Goal: Book appointment/travel/reservation

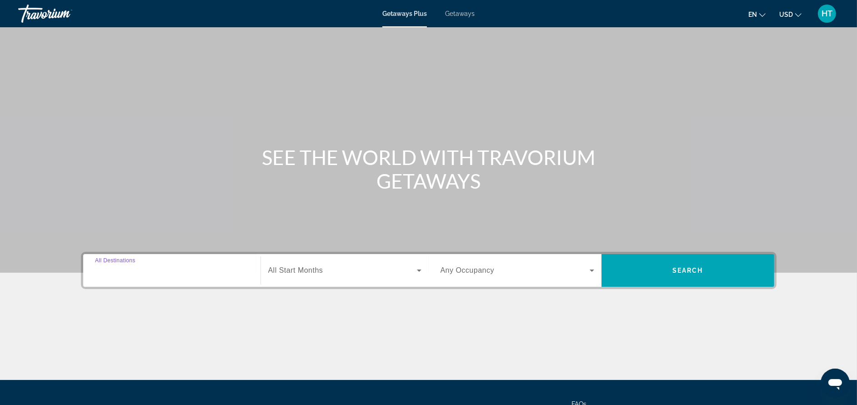
click at [205, 270] on input "Destination All Destinations" at bounding box center [172, 270] width 154 height 11
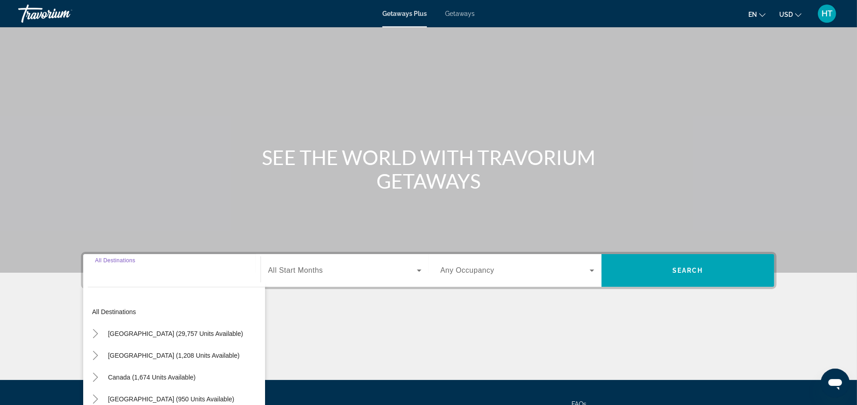
scroll to position [86, 0]
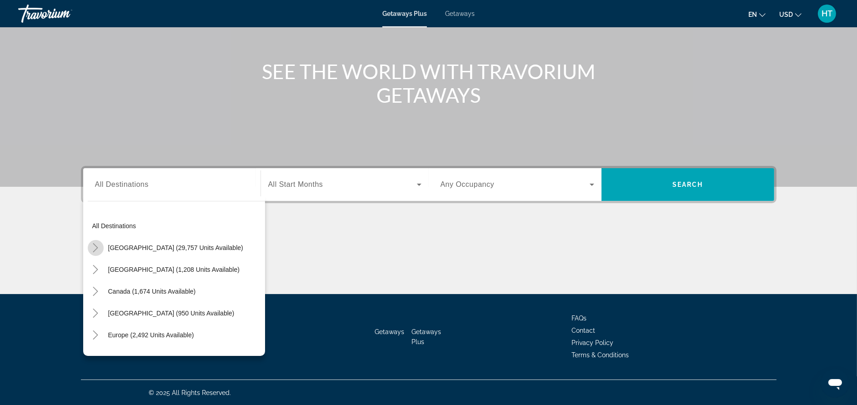
click at [89, 243] on mat-icon "Toggle United States (29,757 units available)" at bounding box center [96, 248] width 16 height 16
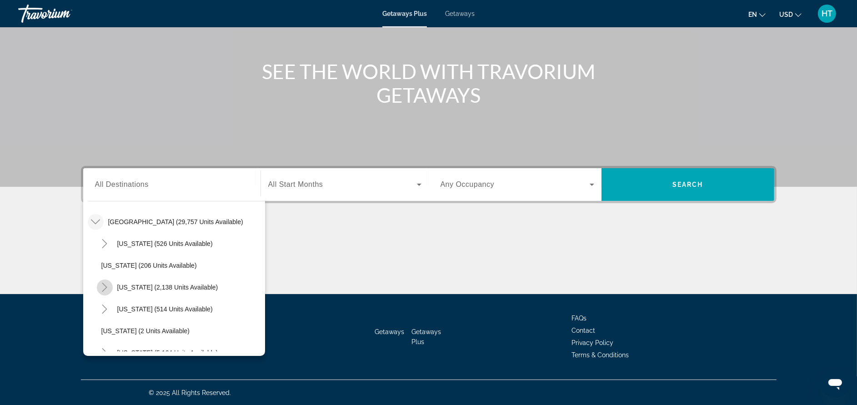
click at [100, 287] on icon "Toggle California (2,138 units available)" at bounding box center [104, 287] width 9 height 9
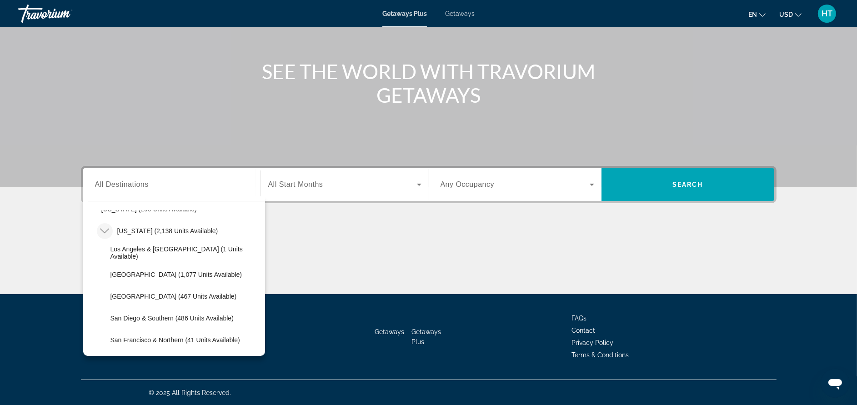
scroll to position [108, 0]
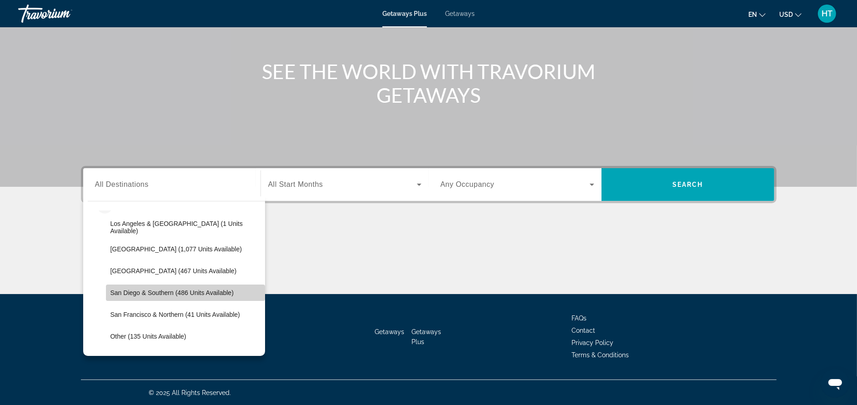
click at [215, 292] on span "San Diego & Southern (486 units available)" at bounding box center [171, 292] width 123 height 7
type input "**********"
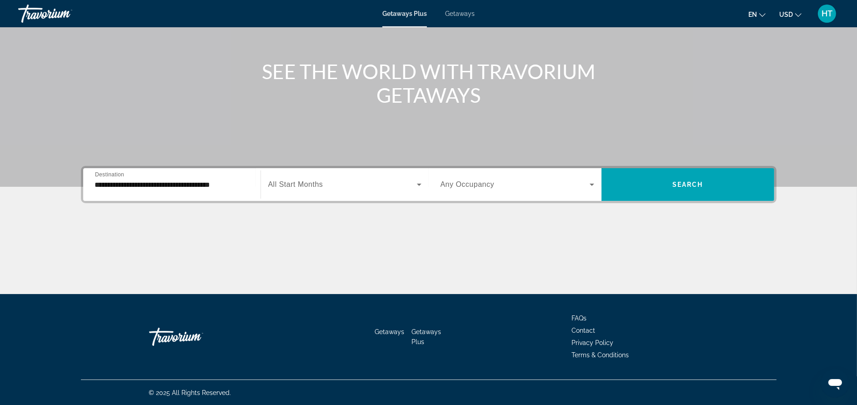
click at [292, 180] on span "All Start Months" at bounding box center [295, 184] width 55 height 8
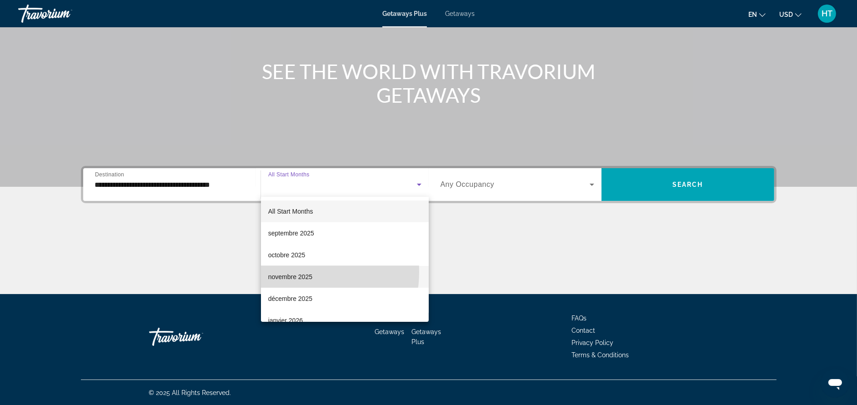
click at [294, 272] on span "novembre 2025" at bounding box center [290, 276] width 44 height 11
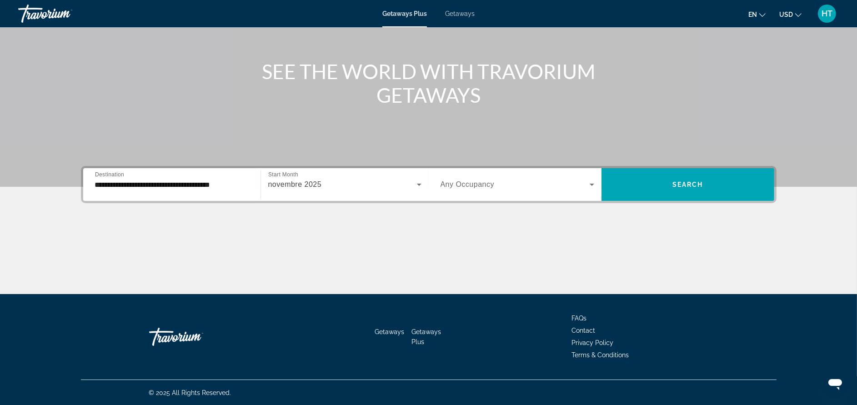
click at [490, 185] on span "Any Occupancy" at bounding box center [467, 184] width 54 height 8
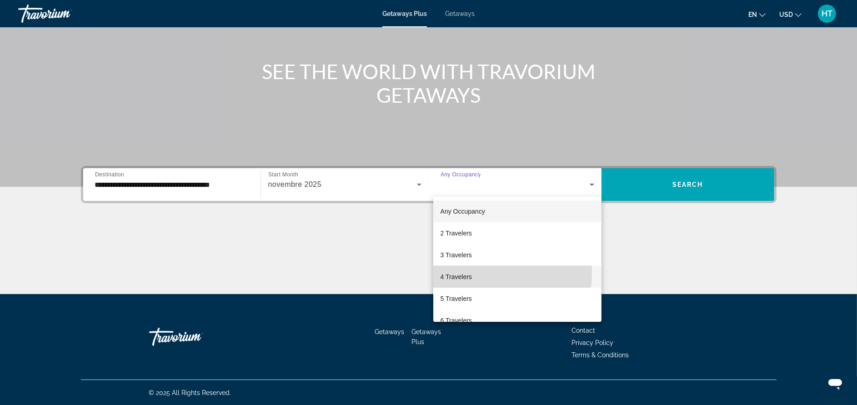
click at [467, 273] on span "4 Travelers" at bounding box center [455, 276] width 31 height 11
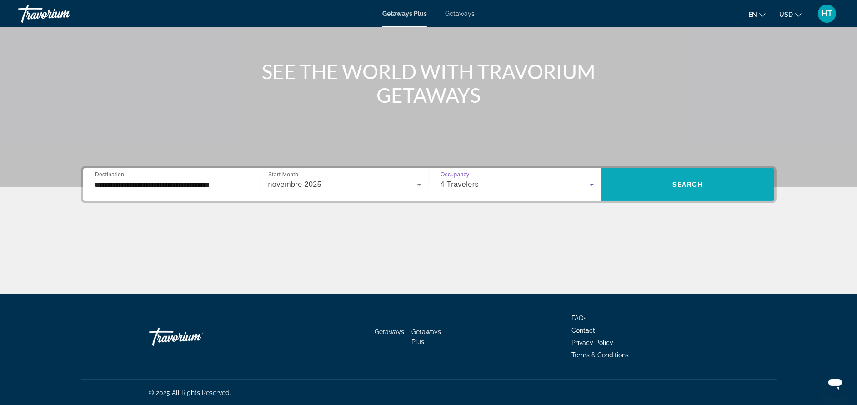
click at [688, 181] on span "Search" at bounding box center [687, 184] width 31 height 7
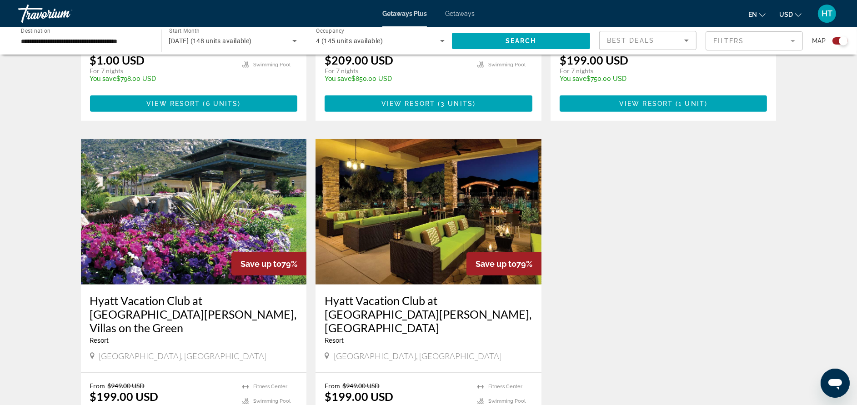
scroll to position [627, 0]
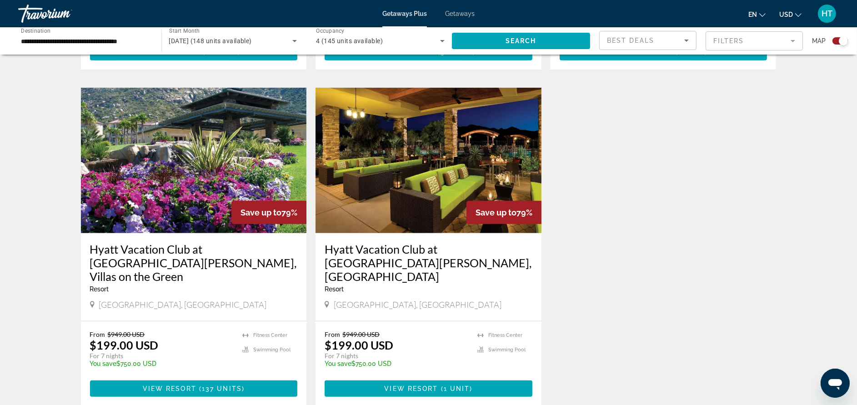
click at [199, 242] on h3 "Hyatt Vacation Club at [GEOGRAPHIC_DATA][PERSON_NAME], Villas on the Green" at bounding box center [194, 262] width 208 height 41
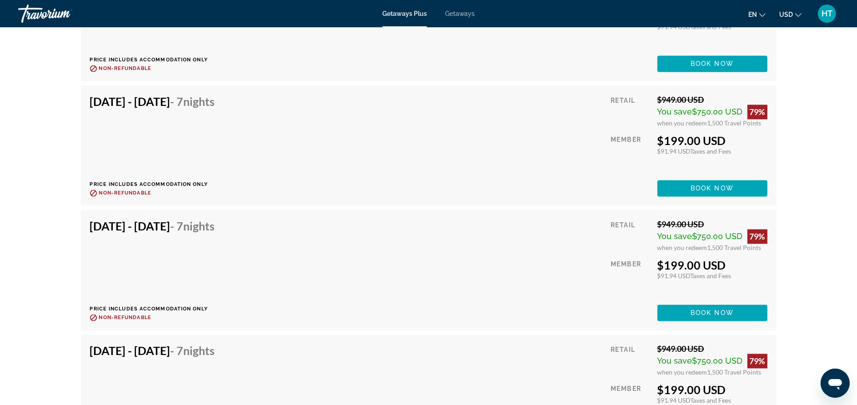
scroll to position [2263, 0]
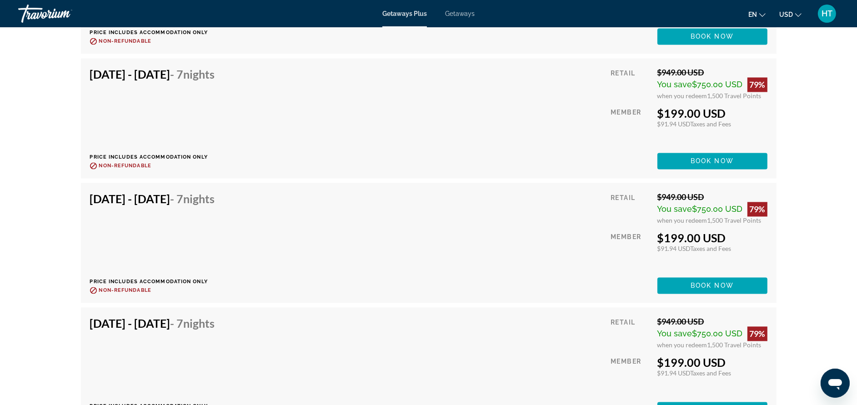
click at [199, 219] on div "[DATE] - [DATE] - 7 Nights Price includes accommodation only Refundable until :…" at bounding box center [156, 243] width 132 height 102
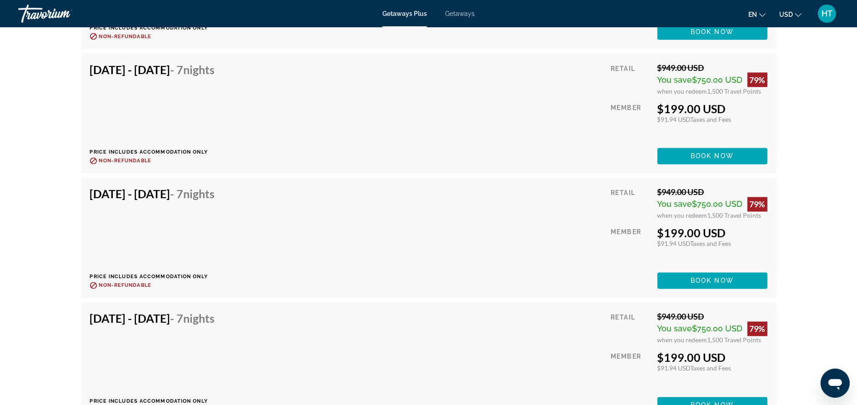
scroll to position [2018, 0]
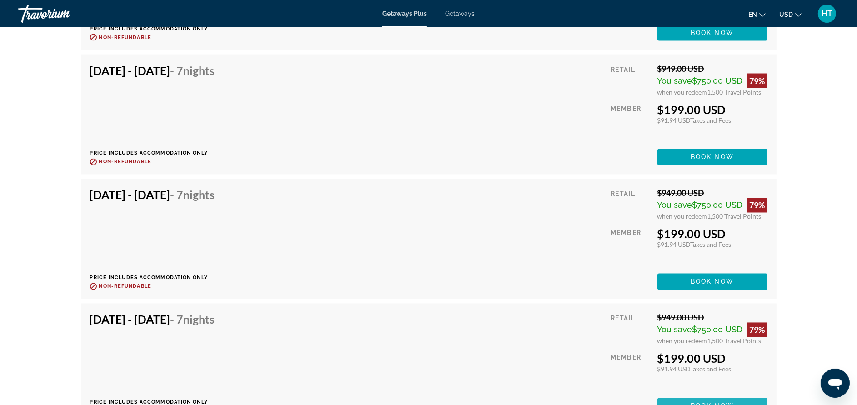
click at [730, 403] on span "Book now" at bounding box center [711, 406] width 43 height 7
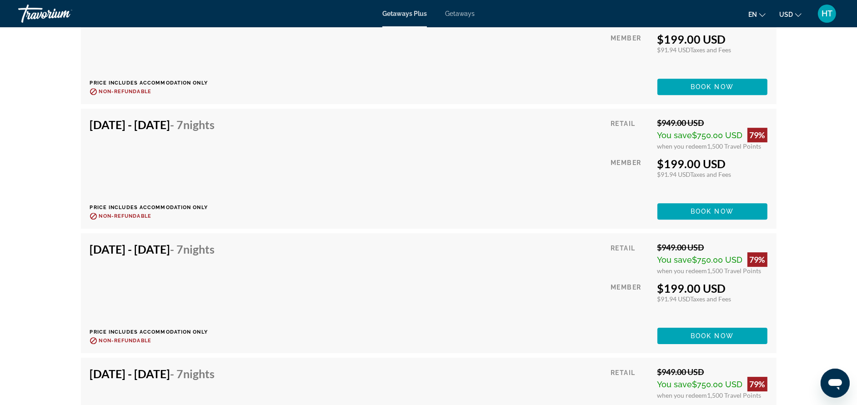
scroll to position [3436, 0]
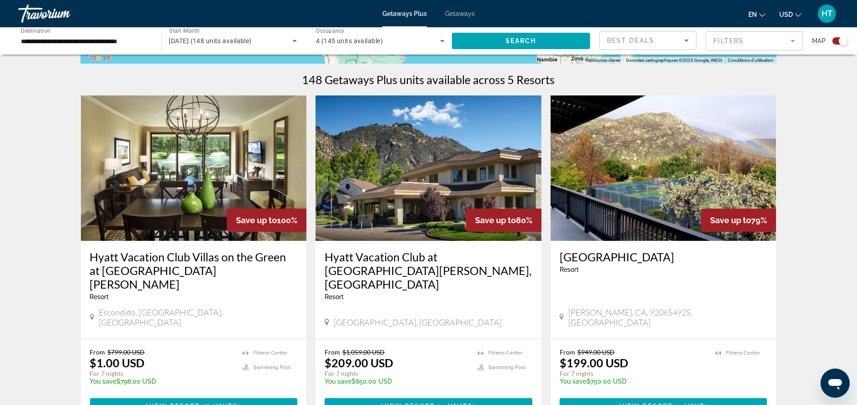
scroll to position [300, 0]
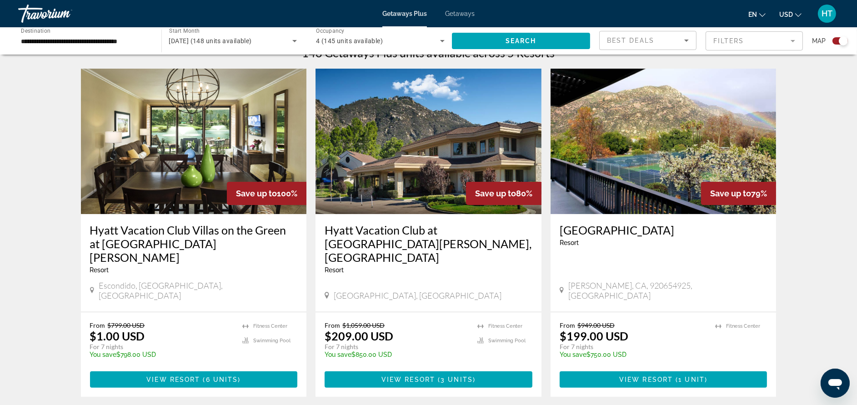
click at [275, 130] on img "Main content" at bounding box center [194, 141] width 226 height 145
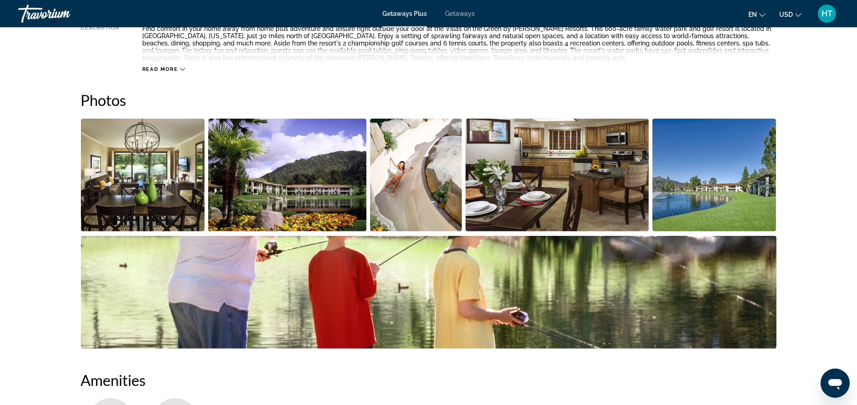
scroll to position [381, 0]
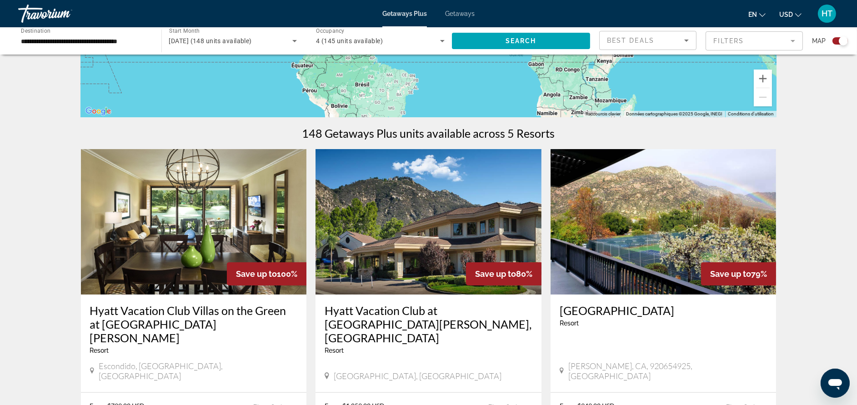
scroll to position [245, 0]
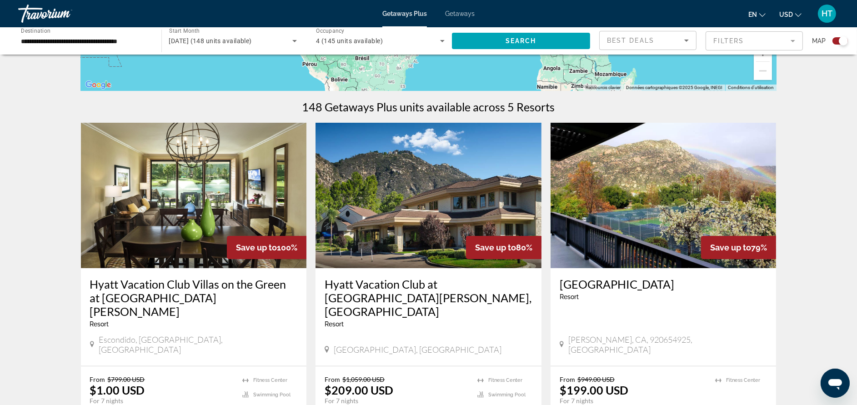
click at [419, 225] on img "Main content" at bounding box center [428, 195] width 226 height 145
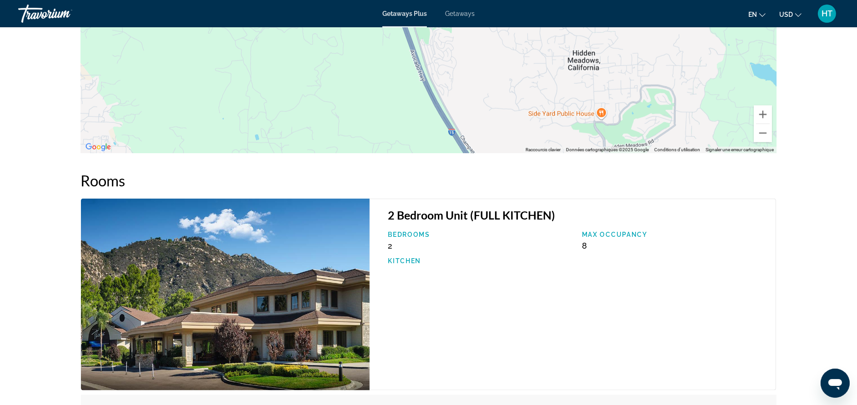
scroll to position [1308, 0]
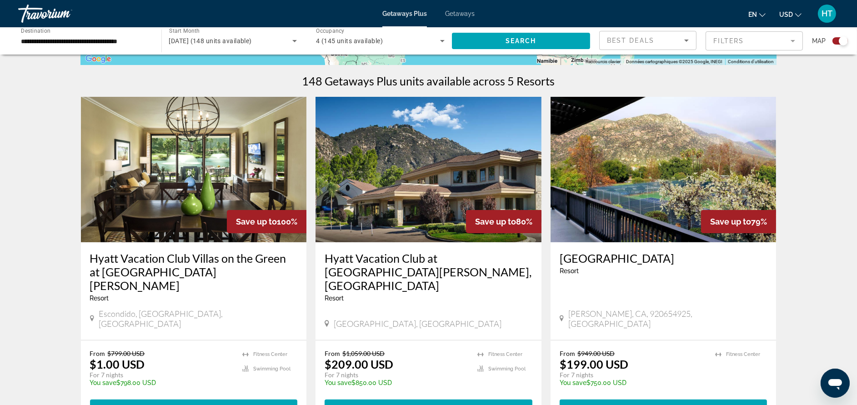
scroll to position [273, 0]
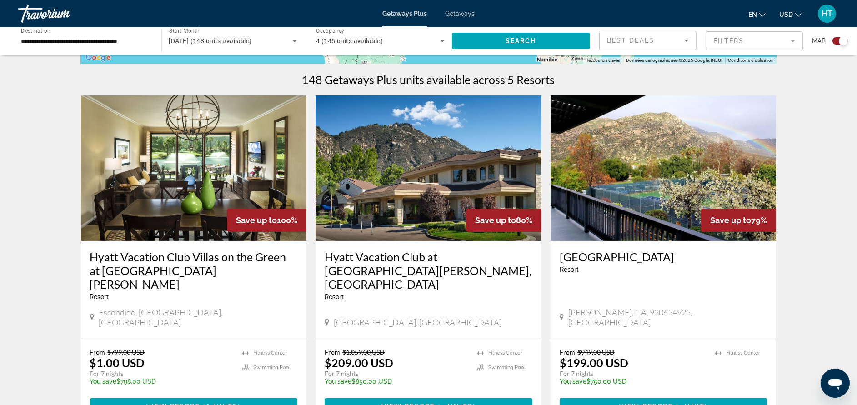
click at [634, 180] on img "Main content" at bounding box center [663, 167] width 226 height 145
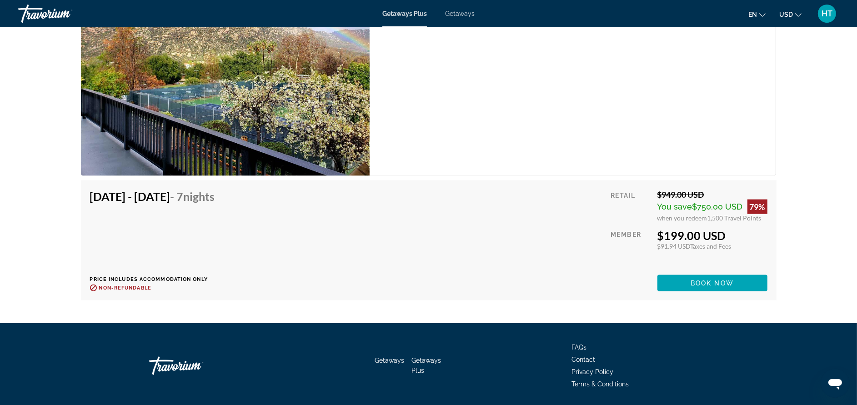
scroll to position [1499, 0]
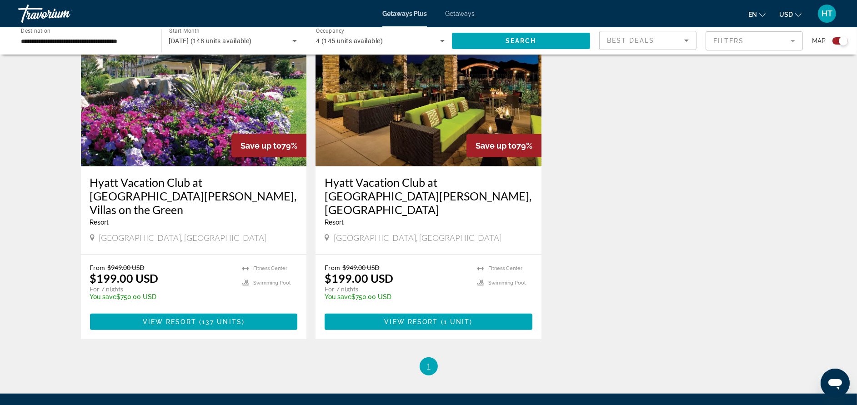
scroll to position [729, 0]
